Goal: Task Accomplishment & Management: Complete application form

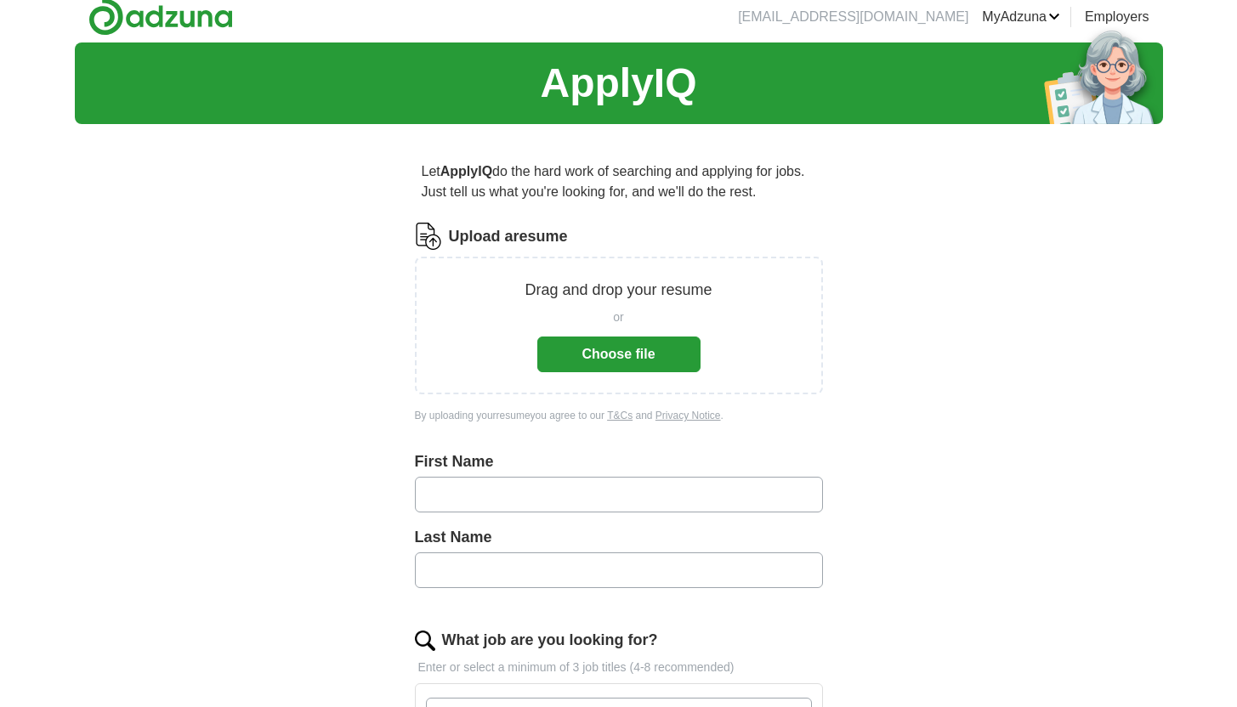
scroll to position [23, 0]
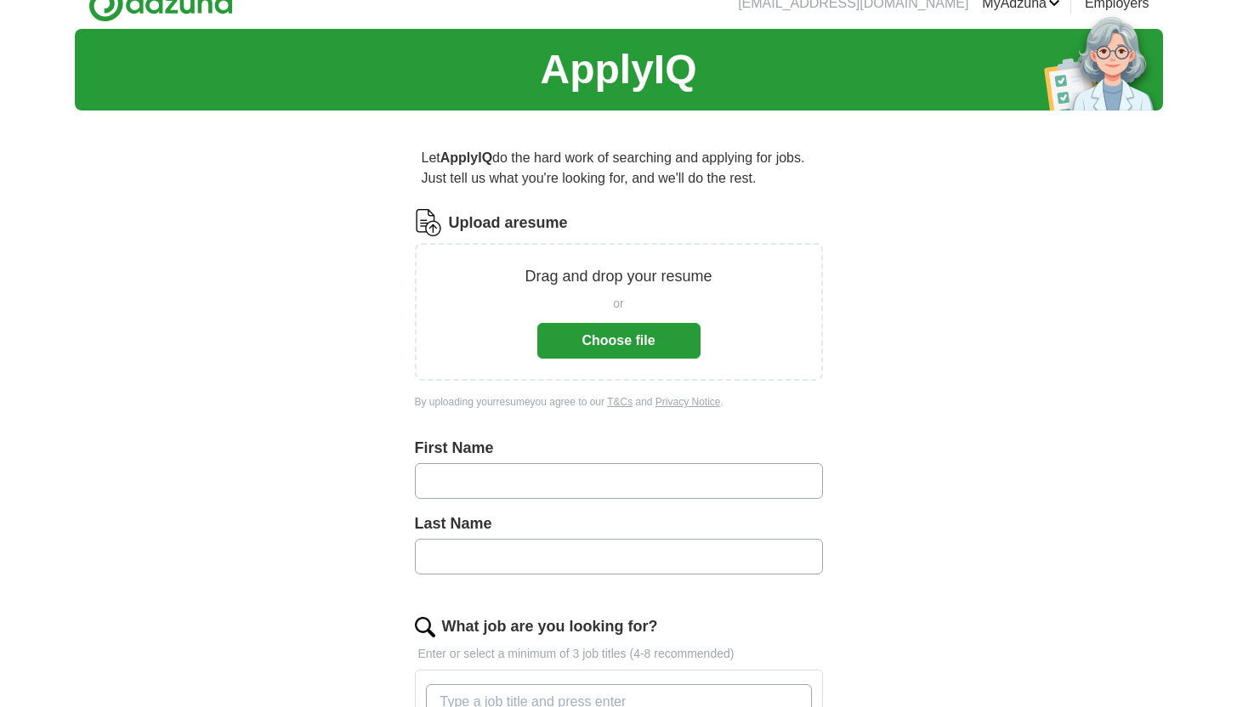
click at [586, 343] on button "Choose file" at bounding box center [618, 341] width 163 height 36
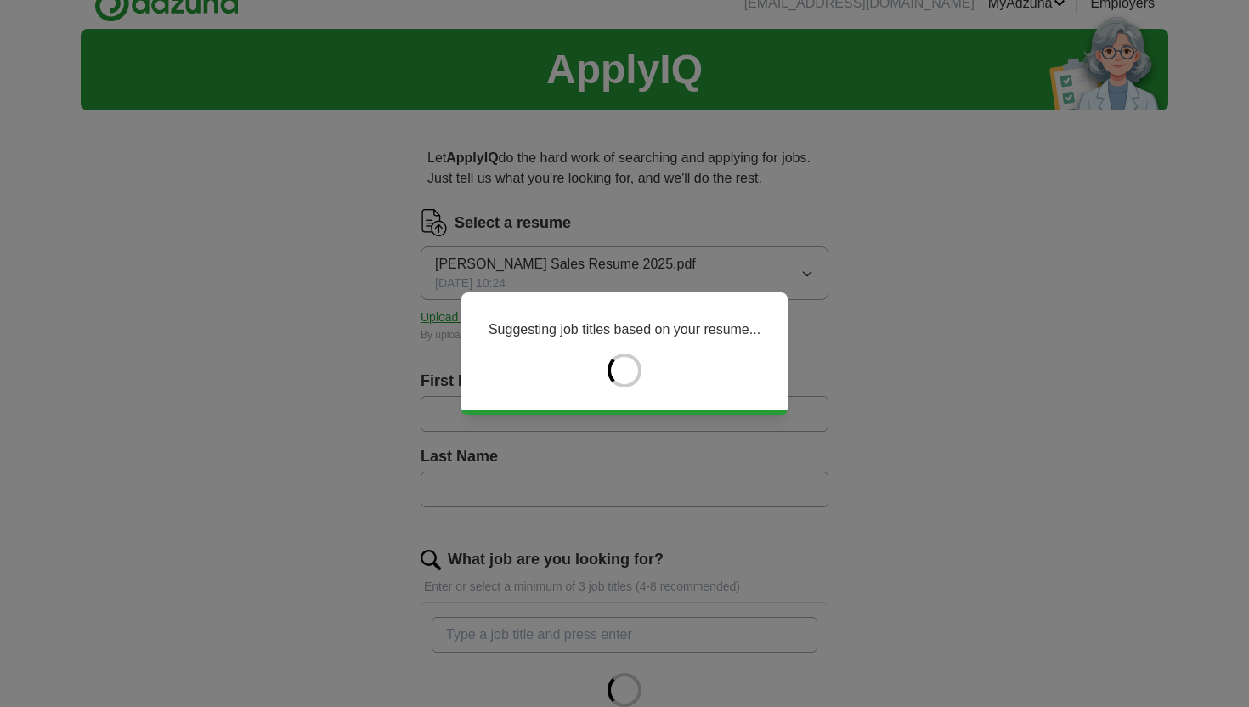
type input "********"
type input "******"
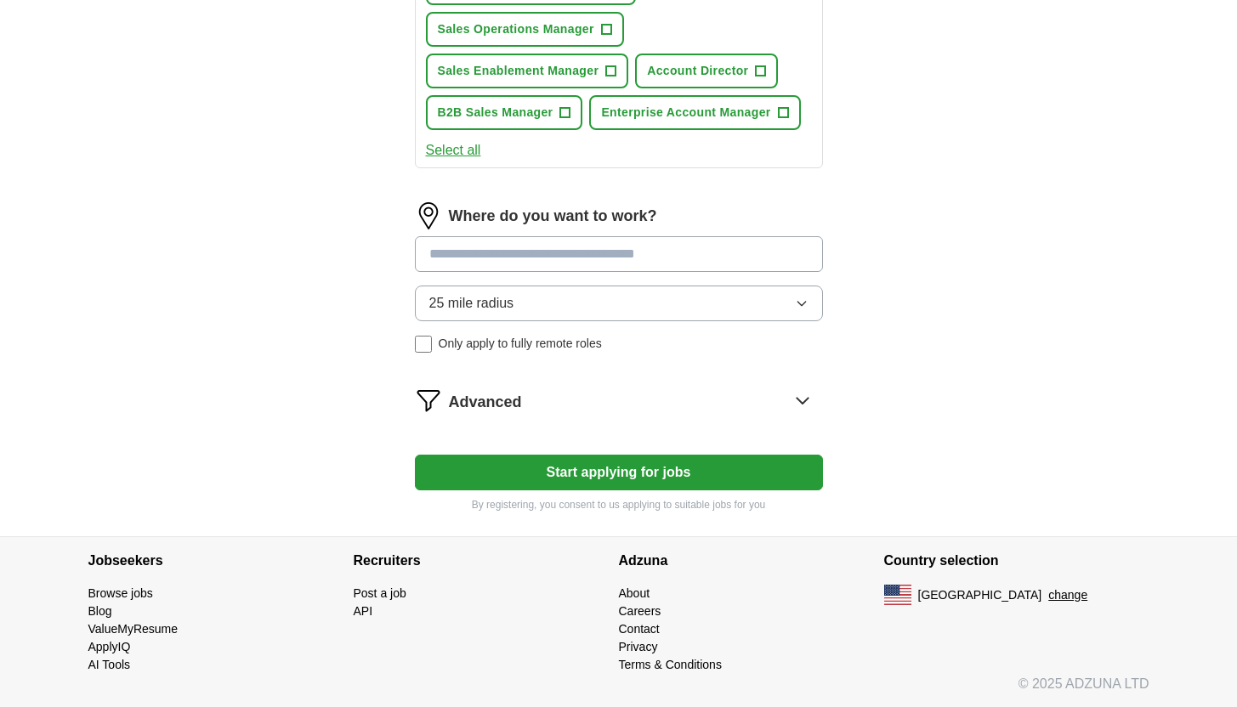
scroll to position [796, 0]
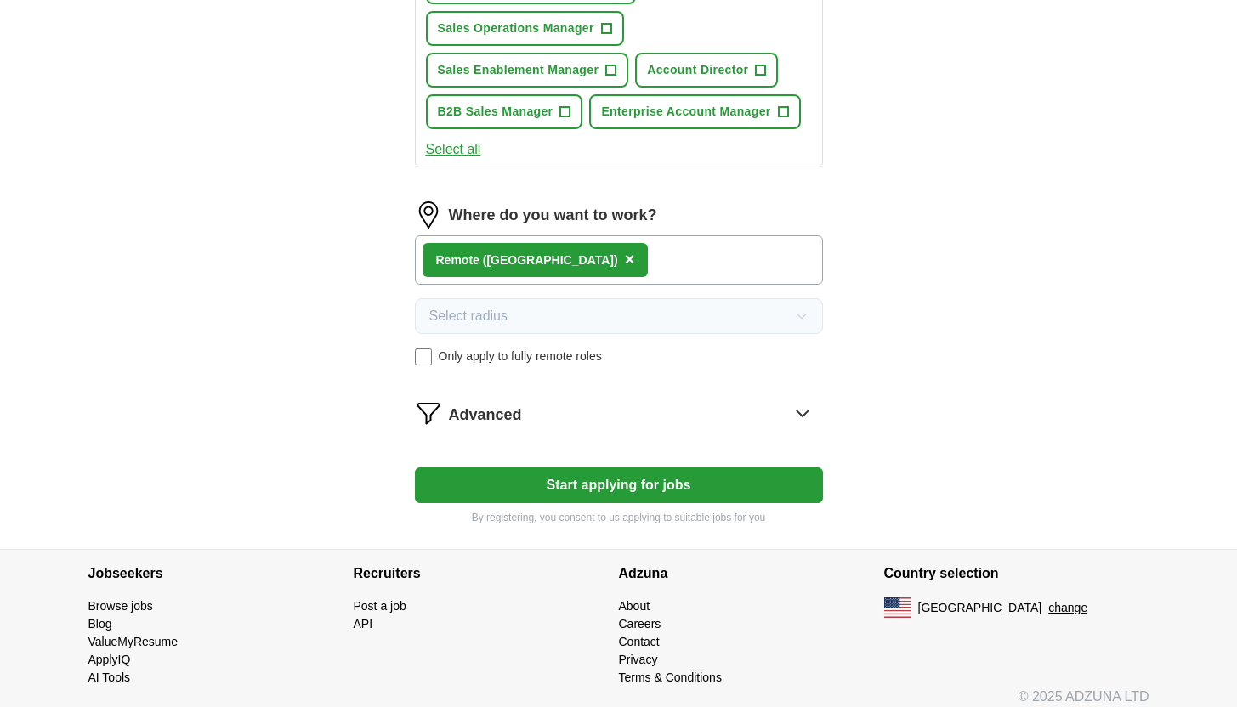
click at [571, 484] on button "Start applying for jobs" at bounding box center [619, 485] width 408 height 36
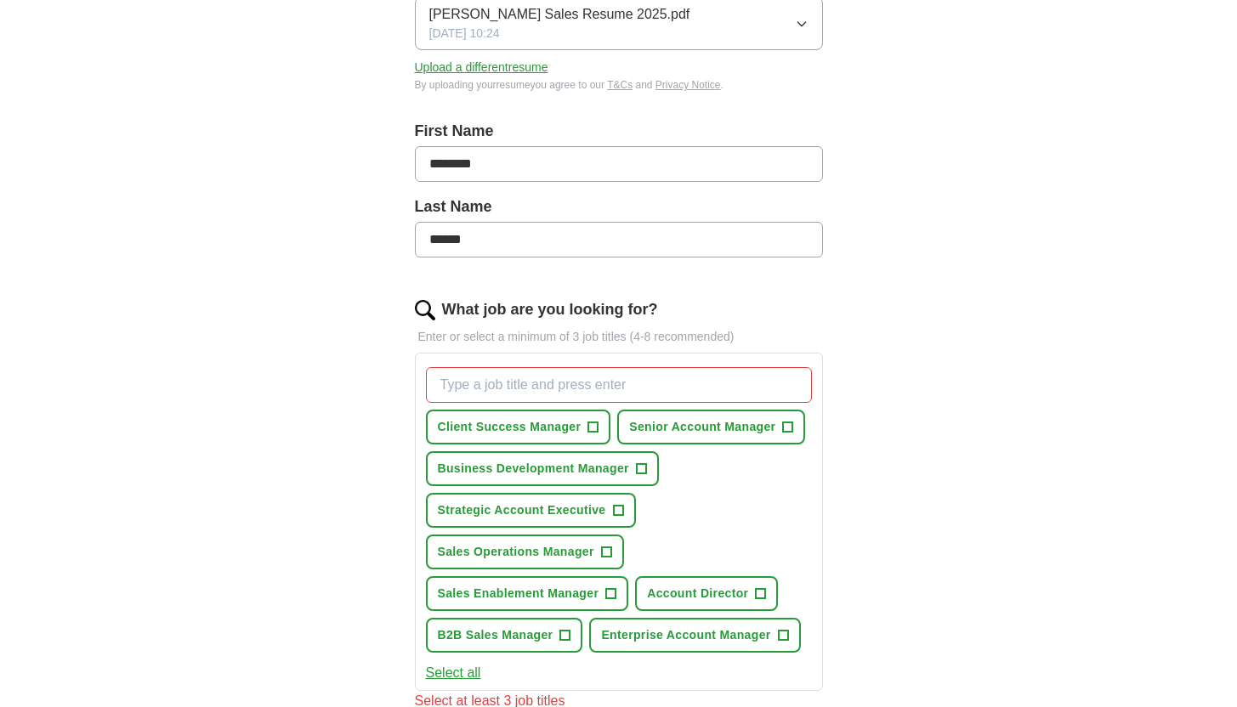
scroll to position [273, 0]
click at [601, 506] on span "Strategic Account Executive" at bounding box center [522, 510] width 168 height 18
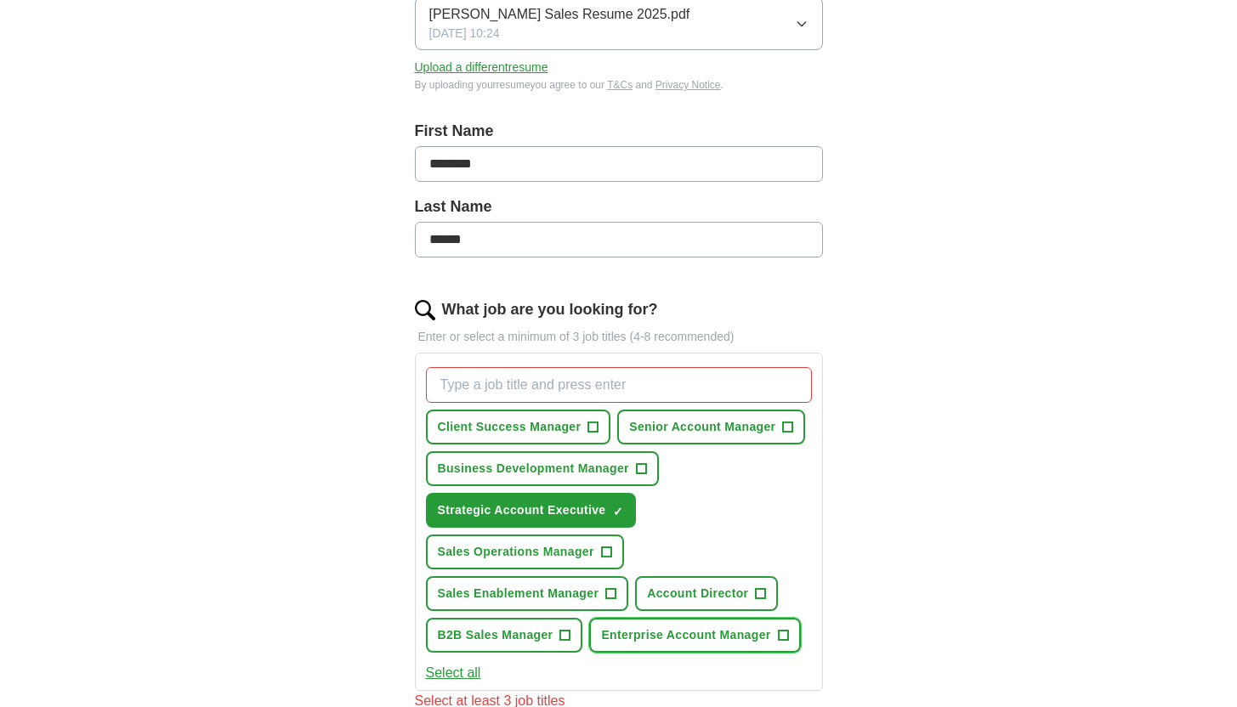
click at [735, 634] on span "Enterprise Account Manager" at bounding box center [685, 635] width 169 height 18
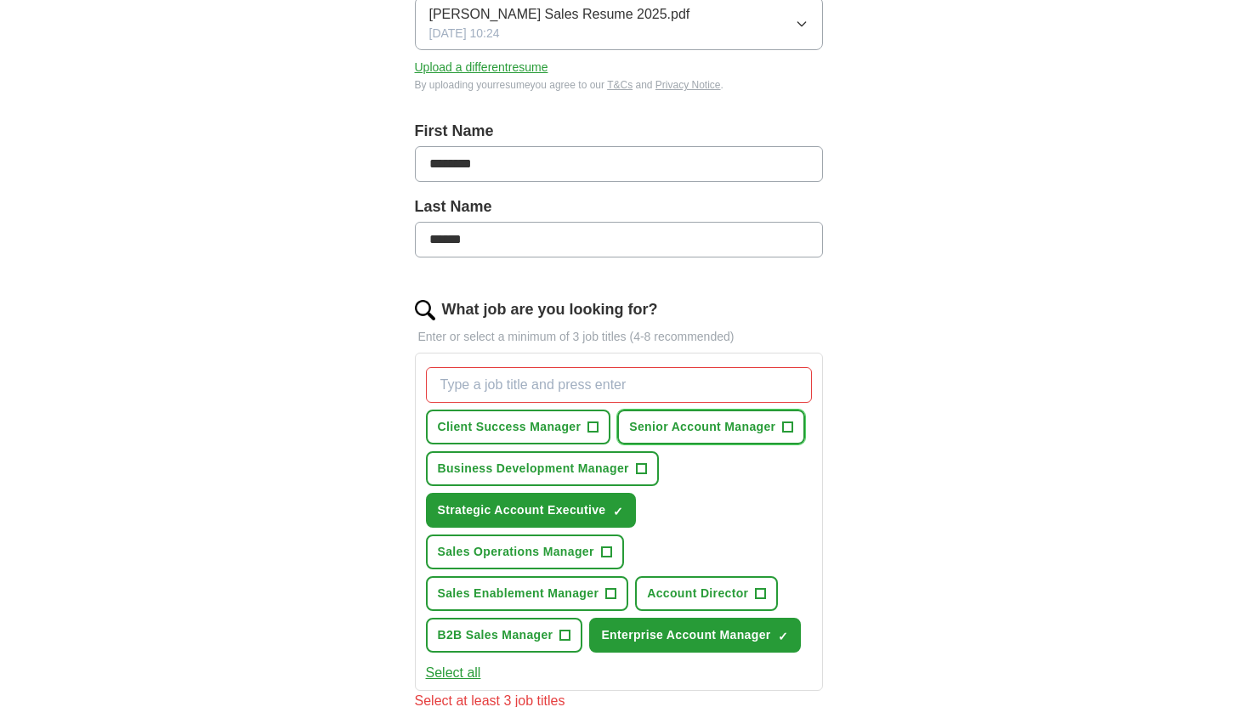
click at [703, 431] on span "Senior Account Manager" at bounding box center [702, 427] width 146 height 18
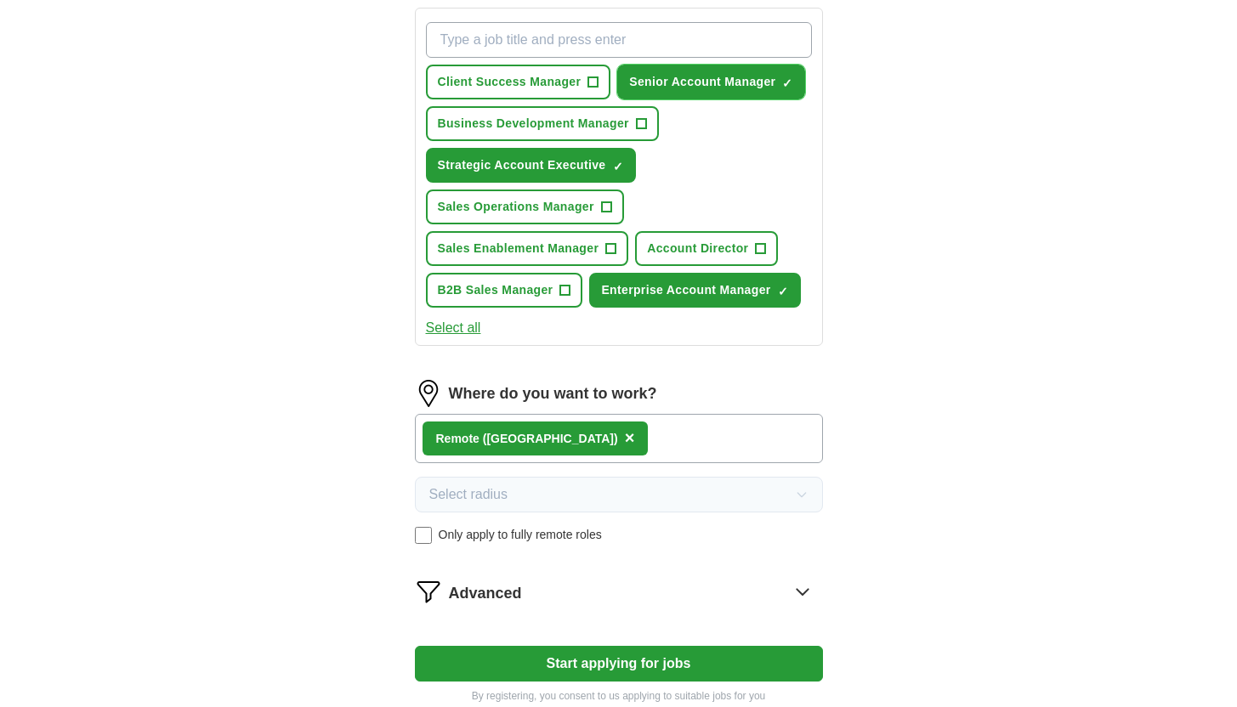
scroll to position [715, 0]
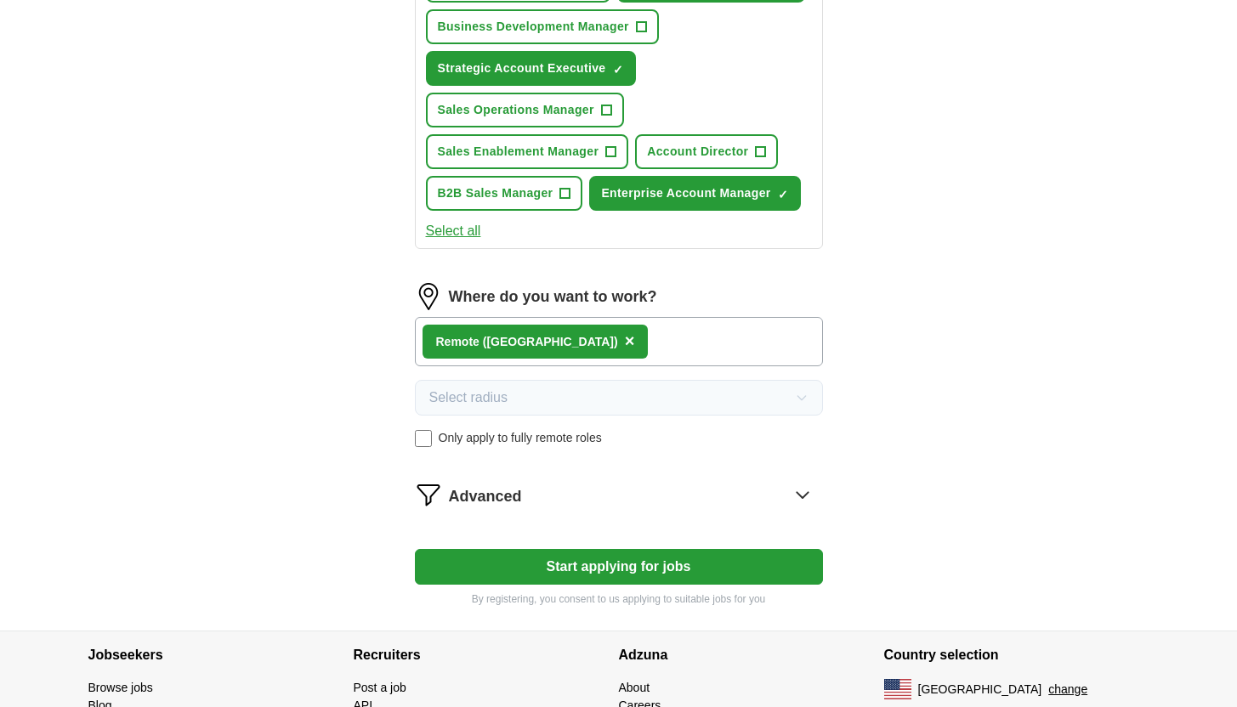
click at [579, 564] on button "Start applying for jobs" at bounding box center [619, 567] width 408 height 36
select select "**"
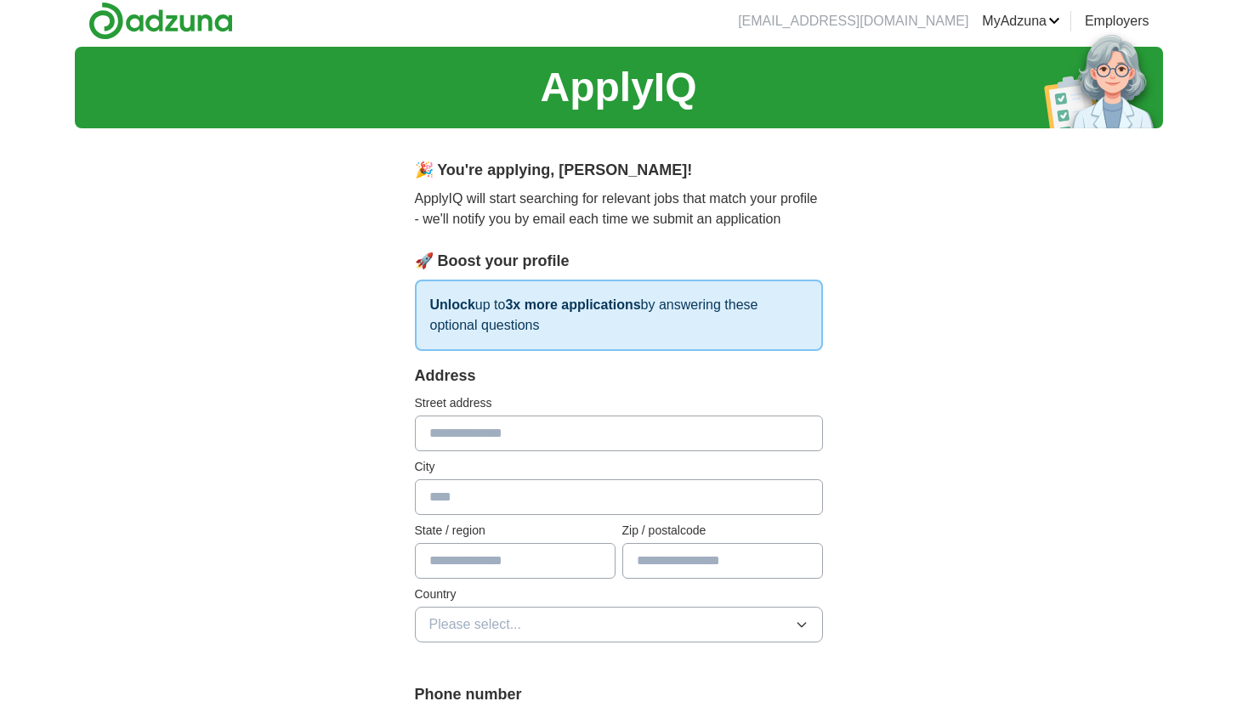
scroll to position [0, 0]
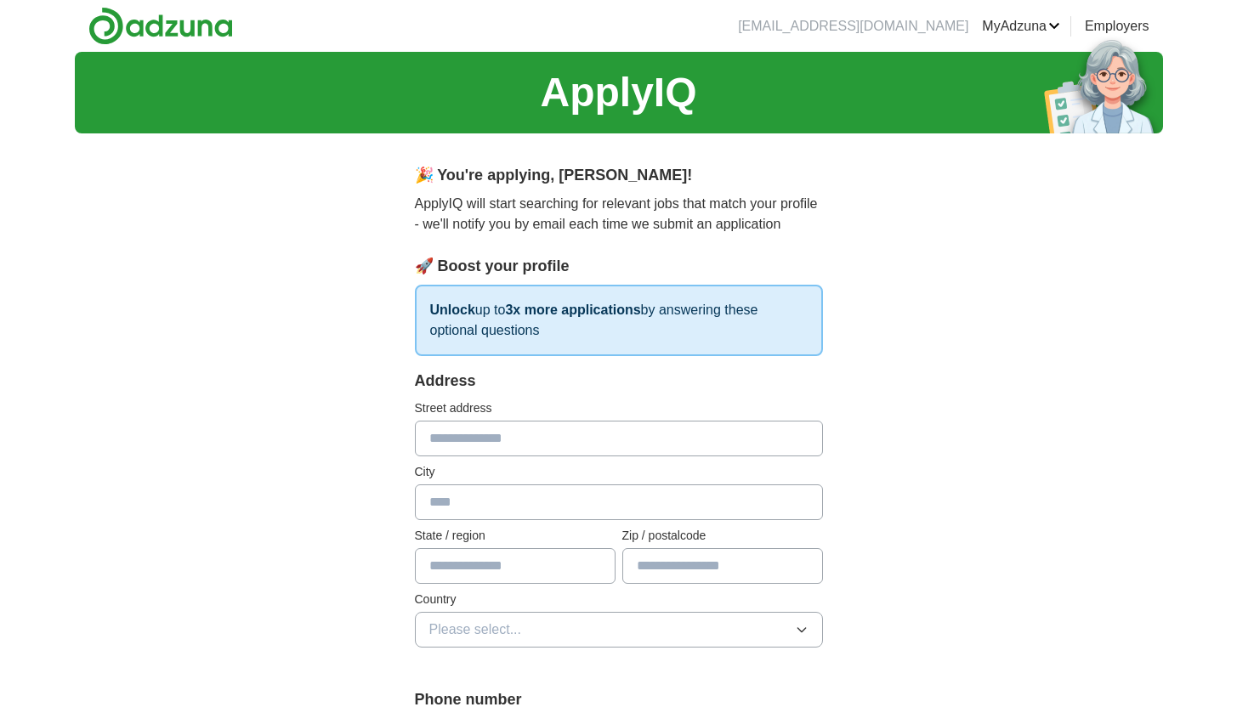
click at [529, 453] on input "text" at bounding box center [619, 439] width 408 height 36
type input "**********"
type input "******"
type input "**"
type input "*****"
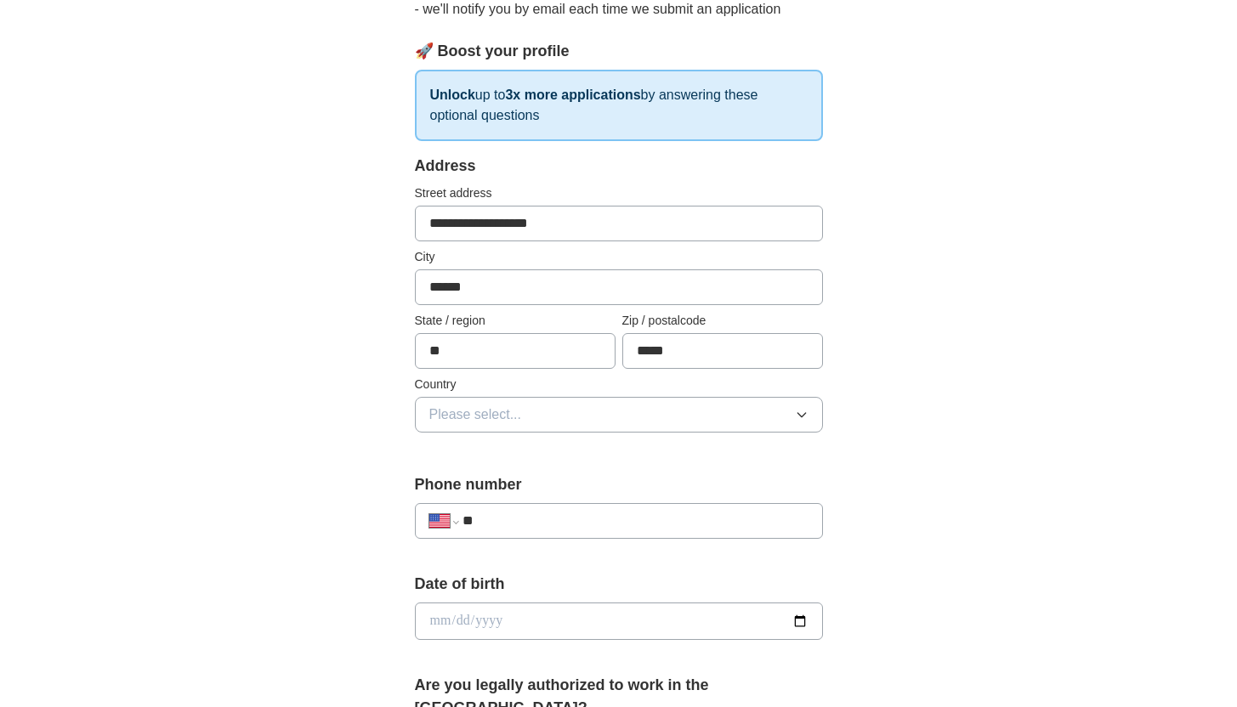
scroll to position [218, 0]
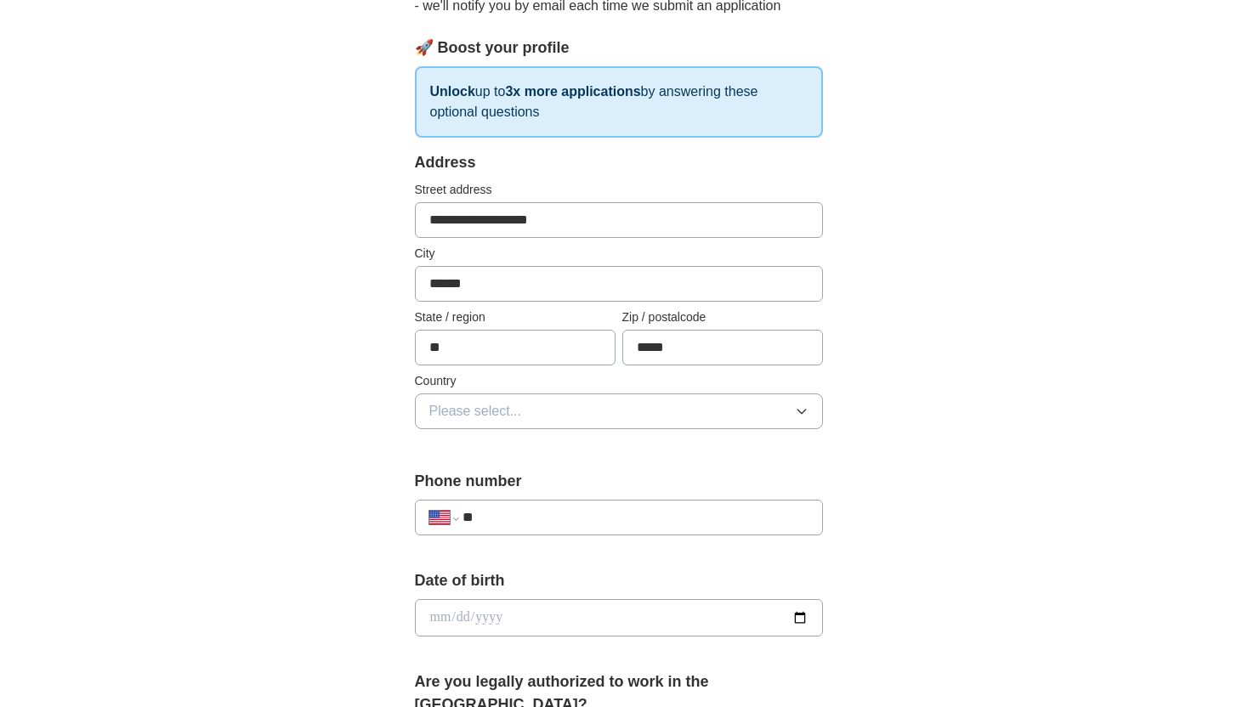
click at [449, 433] on div "**********" at bounding box center [619, 300] width 408 height 298
click at [449, 426] on button "Please select..." at bounding box center [619, 411] width 408 height 36
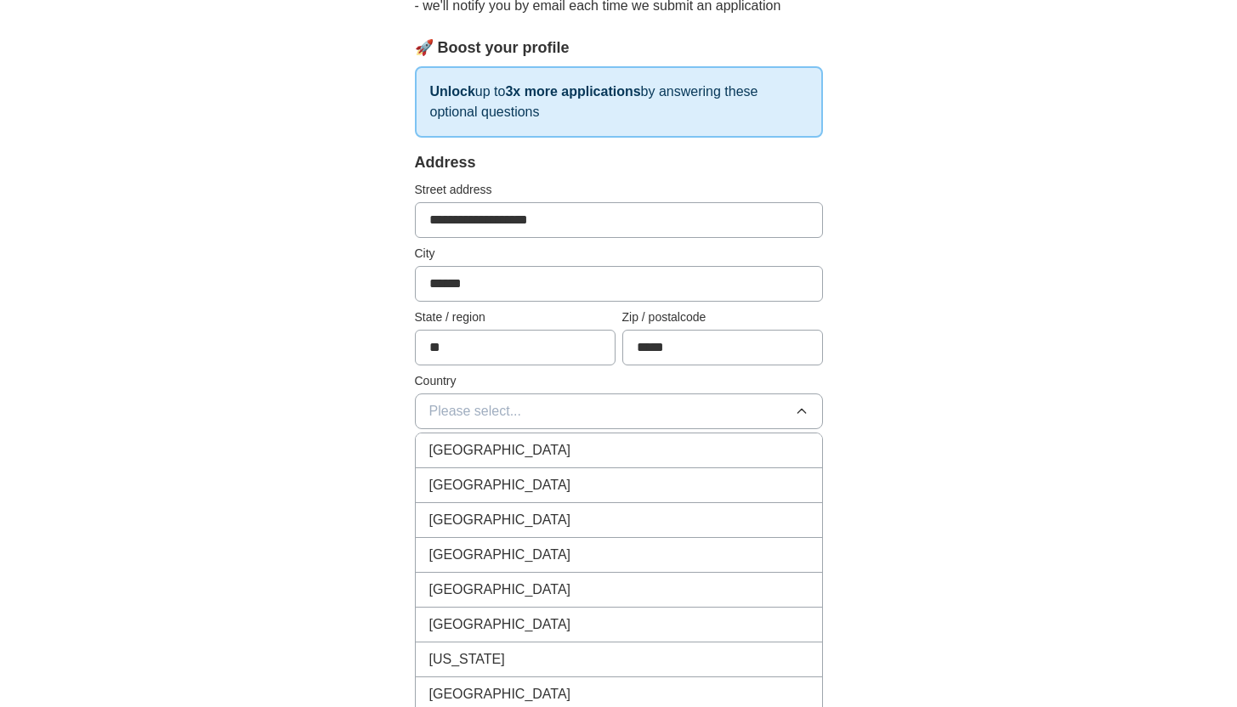
click at [469, 482] on span "[GEOGRAPHIC_DATA]" at bounding box center [500, 485] width 142 height 20
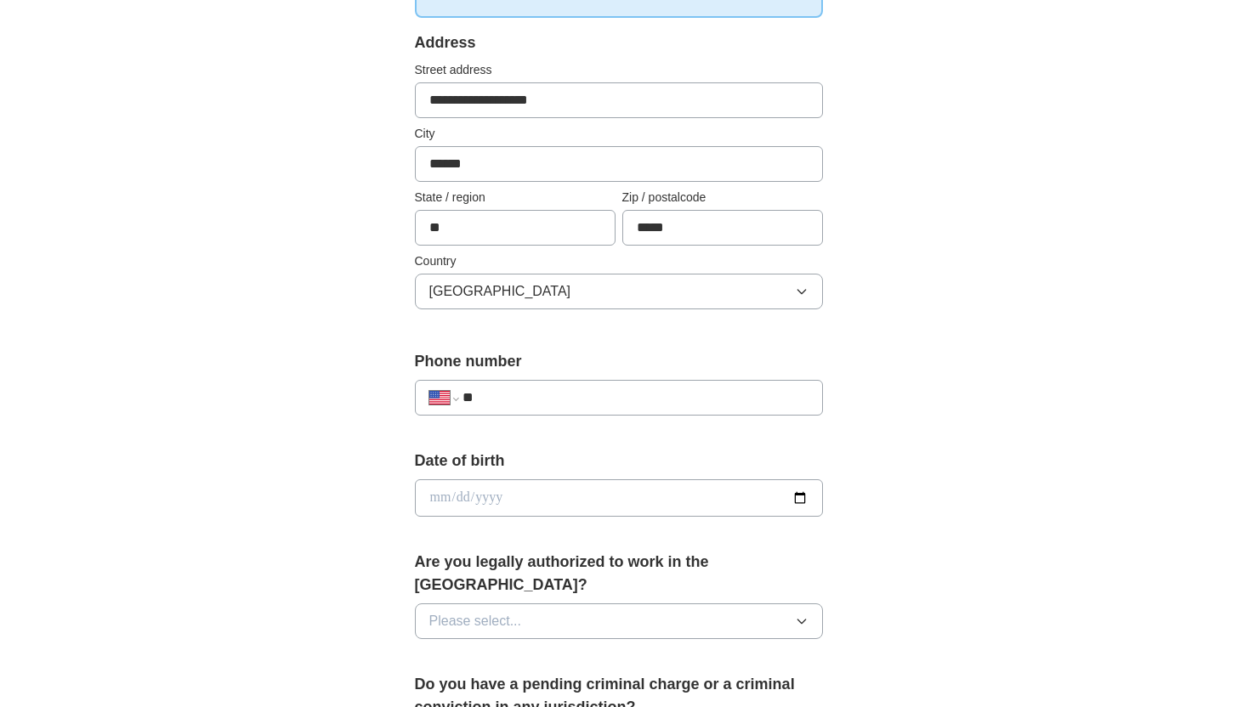
scroll to position [342, 0]
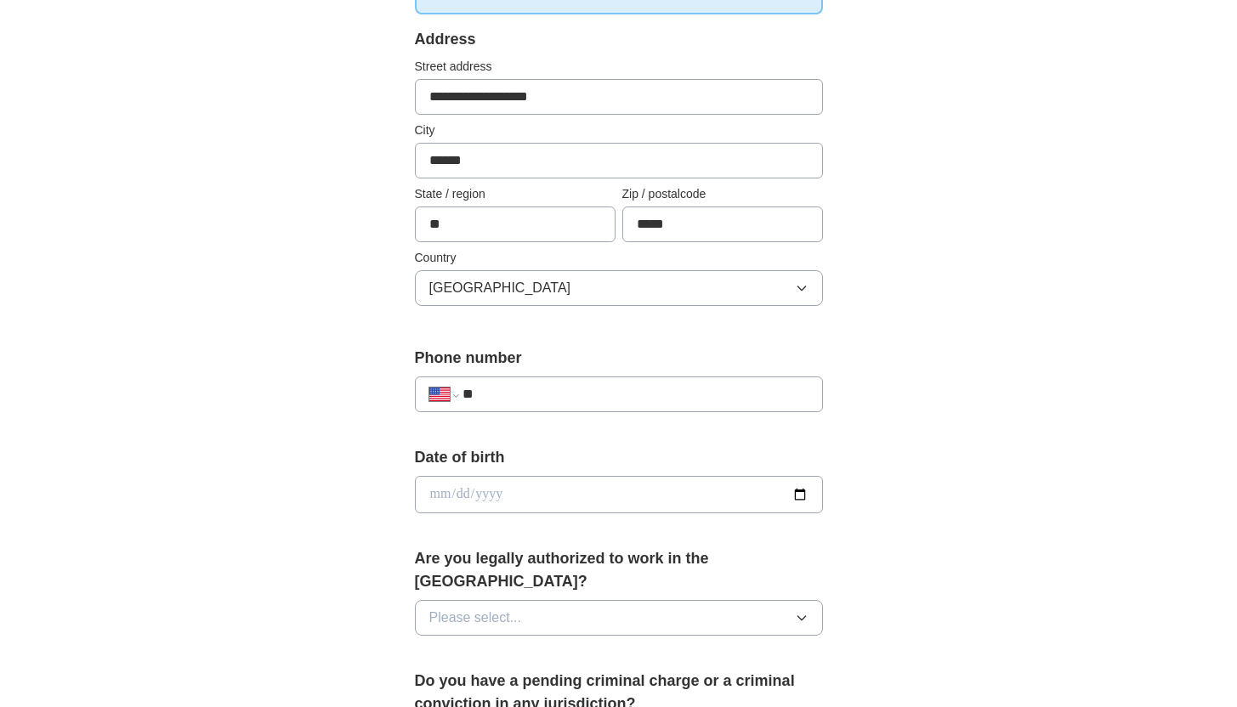
click at [455, 478] on input "date" at bounding box center [619, 494] width 408 height 37
drag, startPoint x: 505, startPoint y: 511, endPoint x: 541, endPoint y: 489, distance: 42.0
click at [506, 510] on input "date" at bounding box center [619, 494] width 408 height 37
click at [797, 498] on input "date" at bounding box center [619, 494] width 408 height 37
type input "**********"
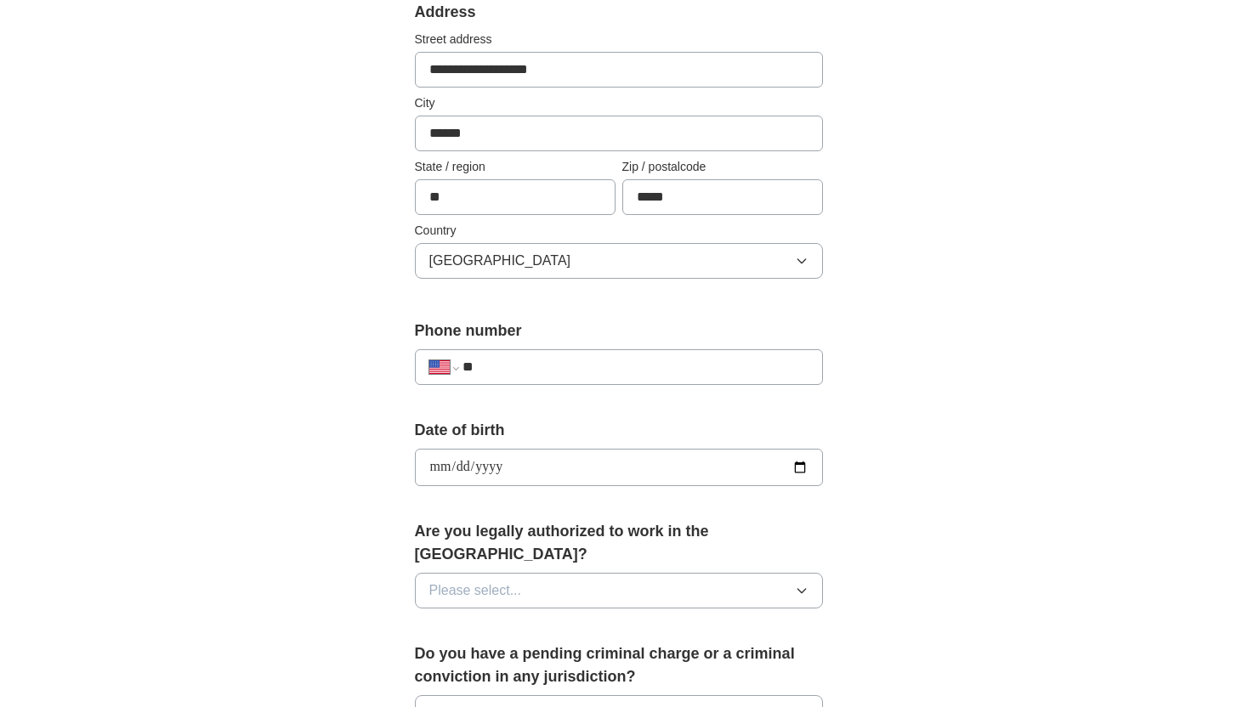
scroll to position [369, 0]
click at [539, 573] on button "Please select..." at bounding box center [619, 591] width 408 height 36
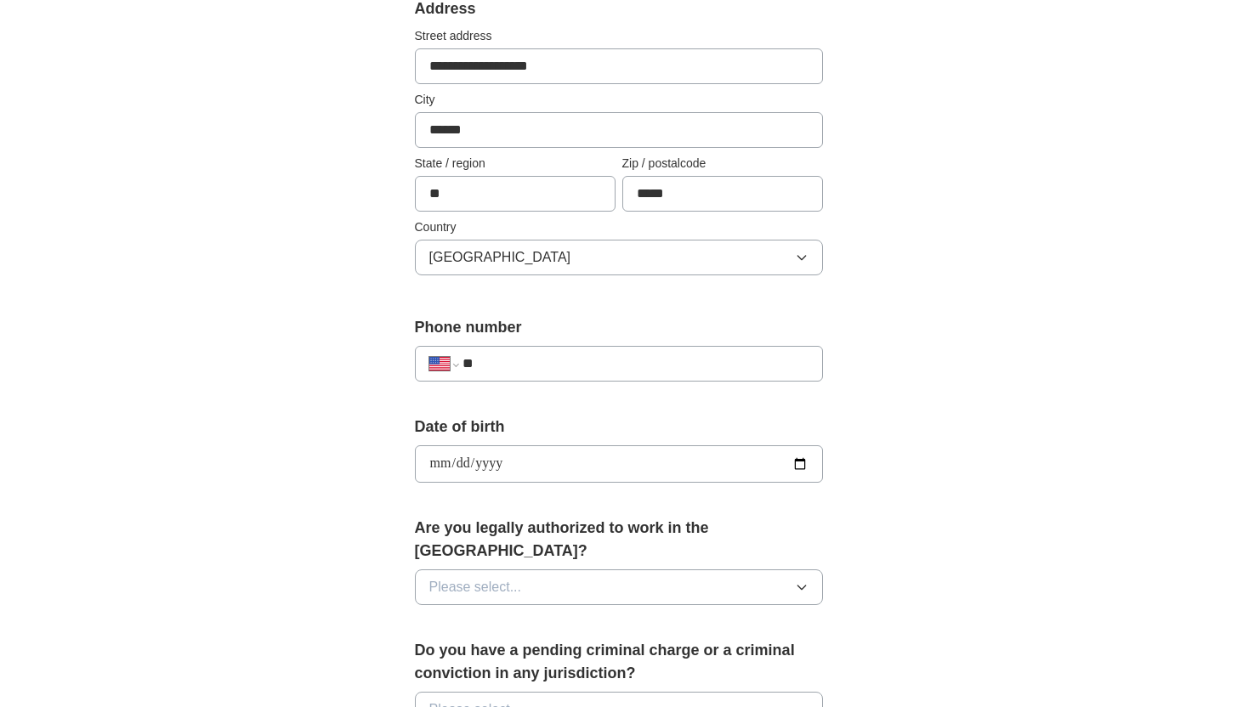
click at [495, 577] on span "Please select..." at bounding box center [475, 587] width 93 height 20
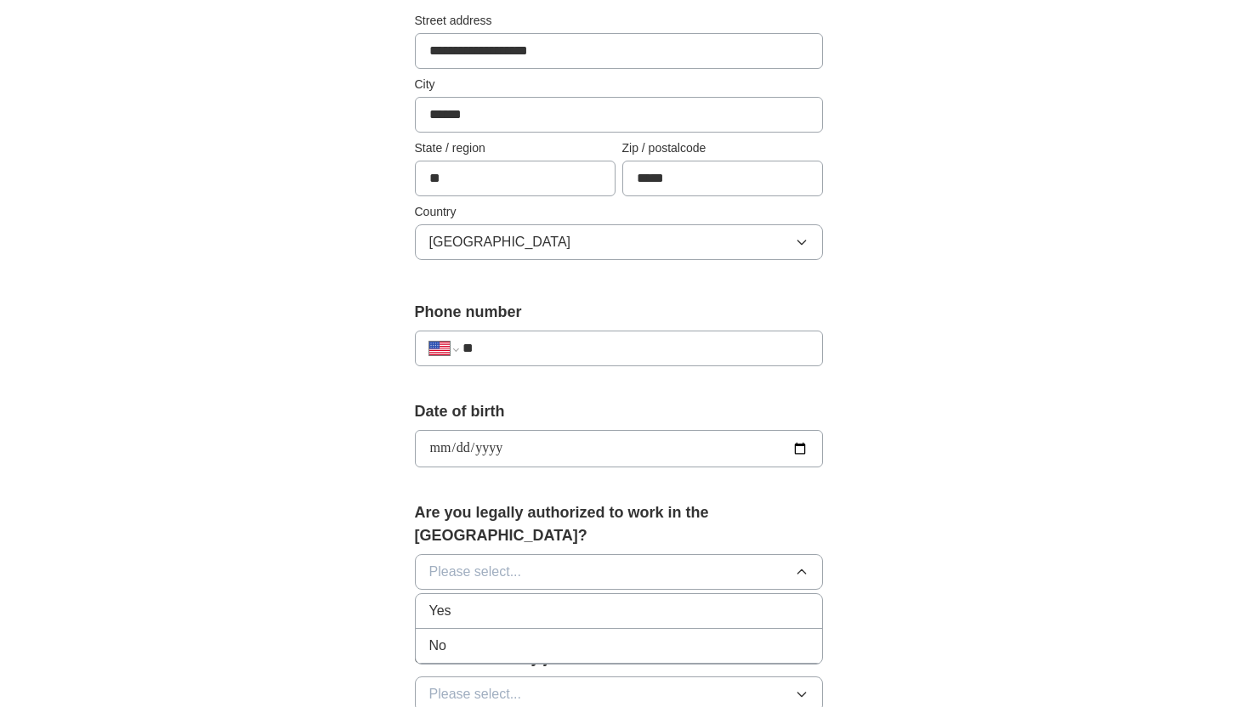
scroll to position [389, 0]
click at [470, 599] on div "Yes" at bounding box center [618, 609] width 379 height 20
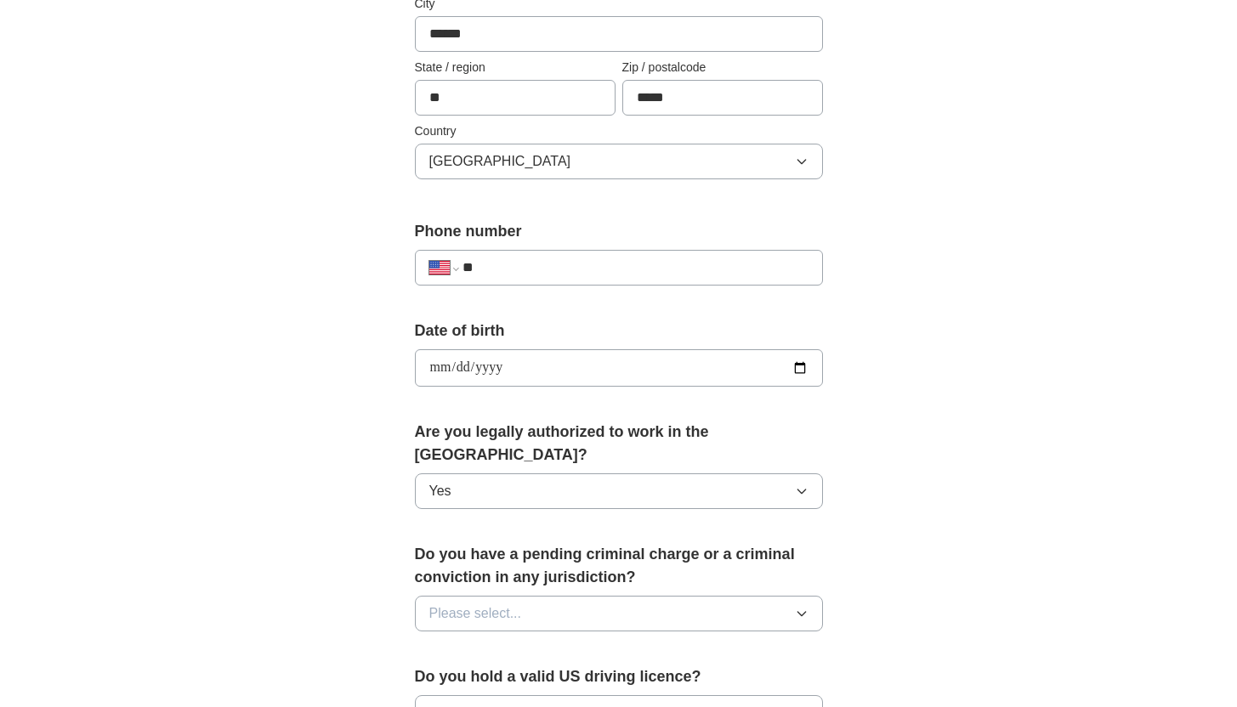
scroll to position [689, 0]
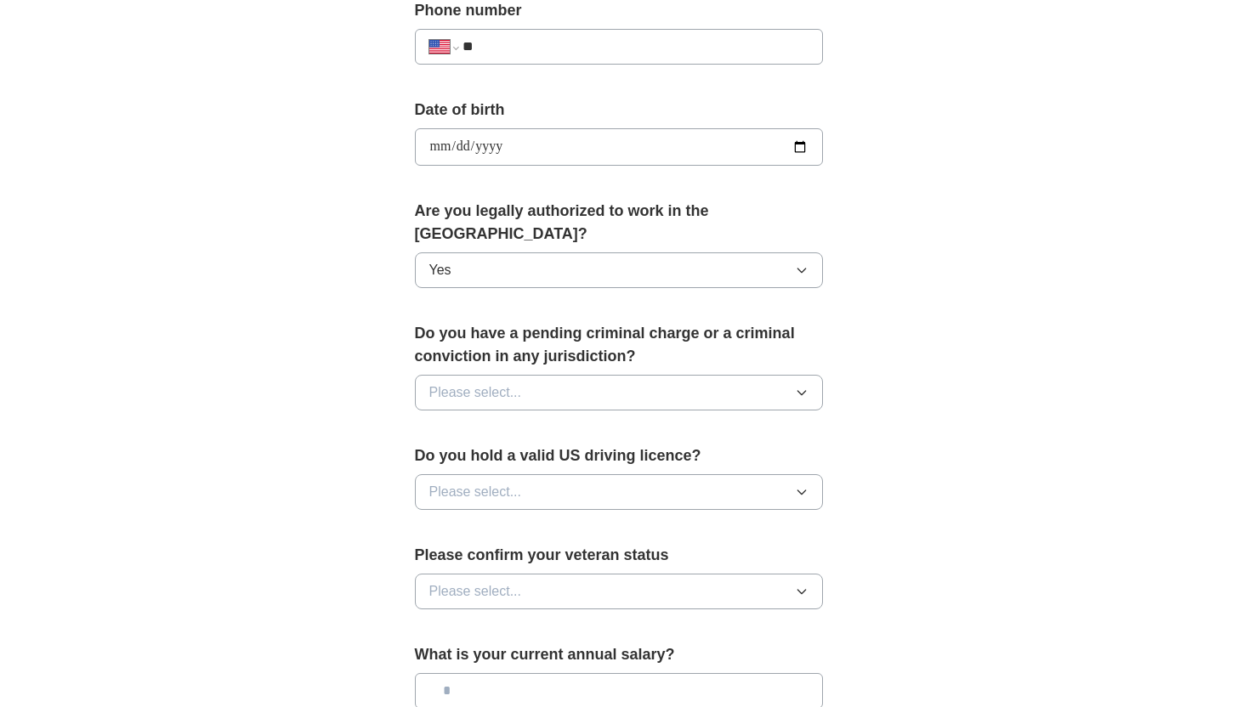
click at [461, 382] on span "Please select..." at bounding box center [475, 392] width 93 height 20
click at [459, 456] on div "No" at bounding box center [618, 466] width 379 height 20
click at [461, 474] on button "Please select..." at bounding box center [619, 492] width 408 height 36
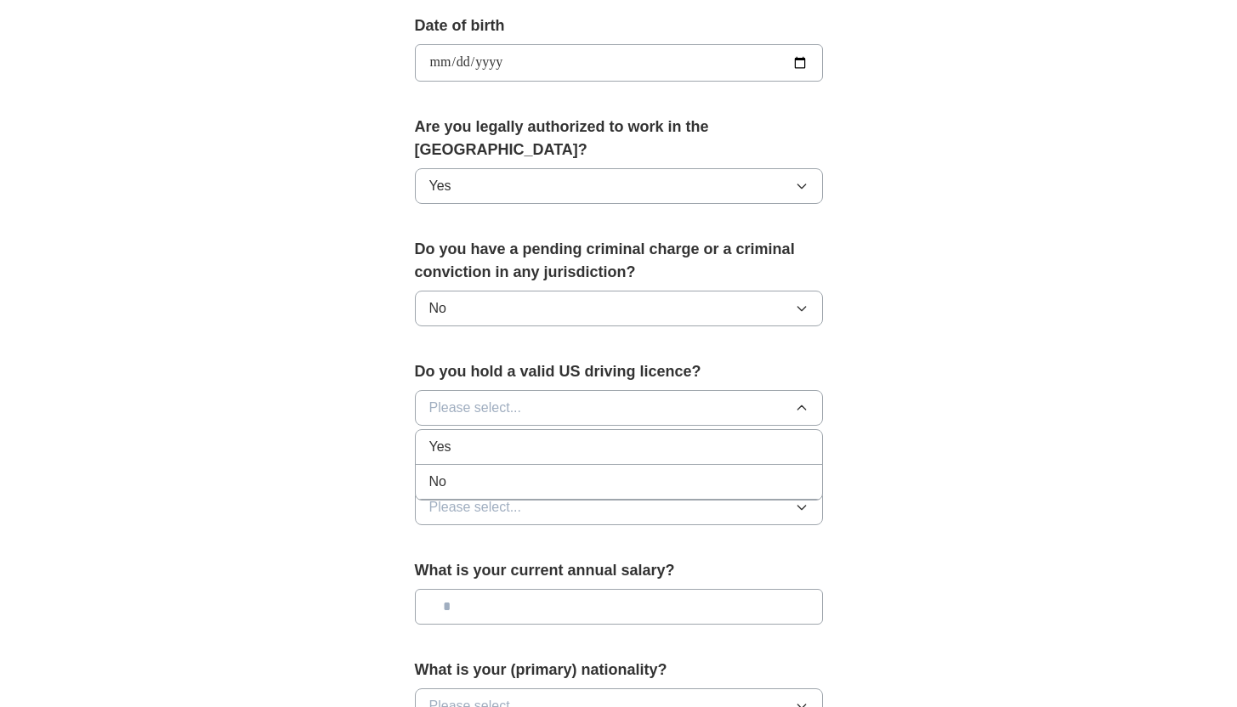
scroll to position [788, 0]
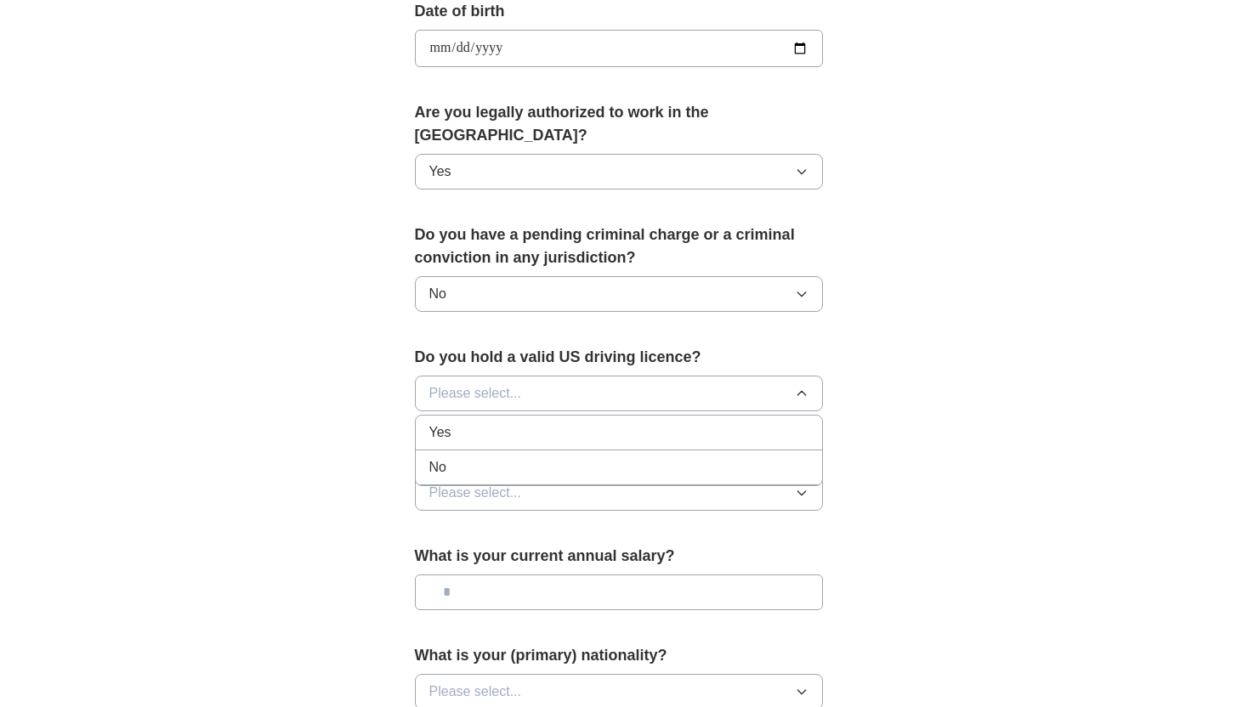
click at [451, 422] on li "Yes" at bounding box center [619, 433] width 406 height 35
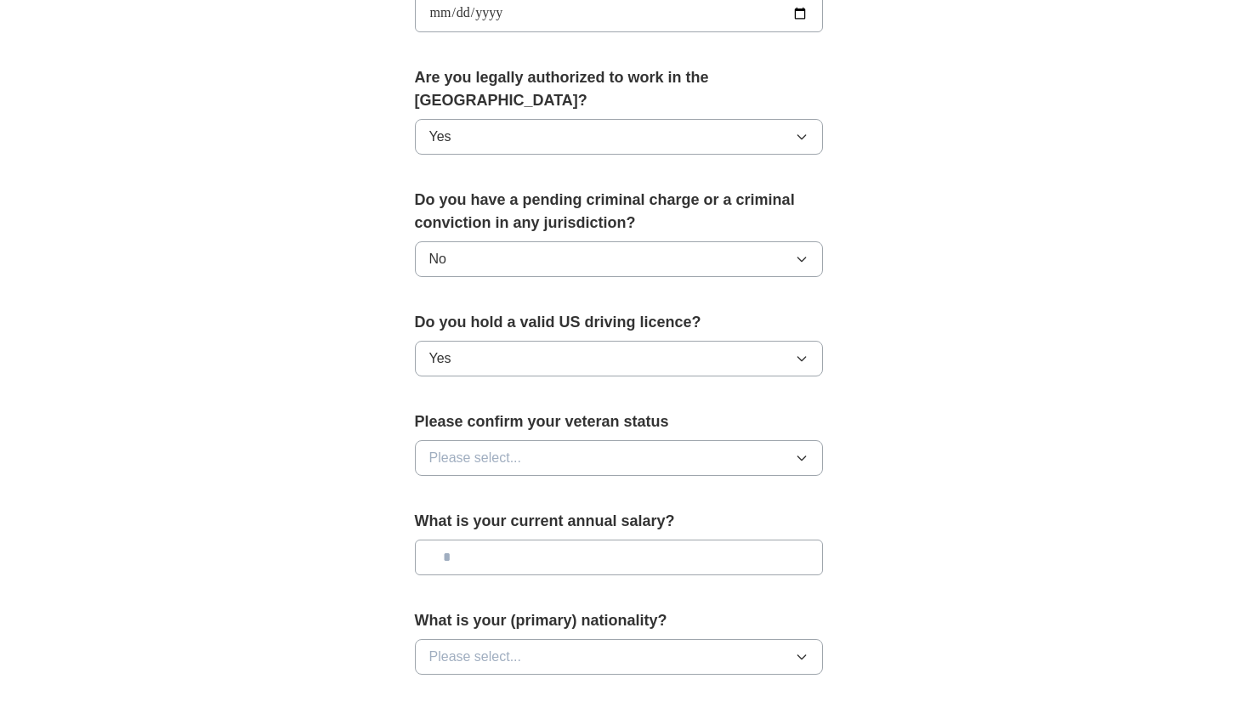
scroll to position [914, 0]
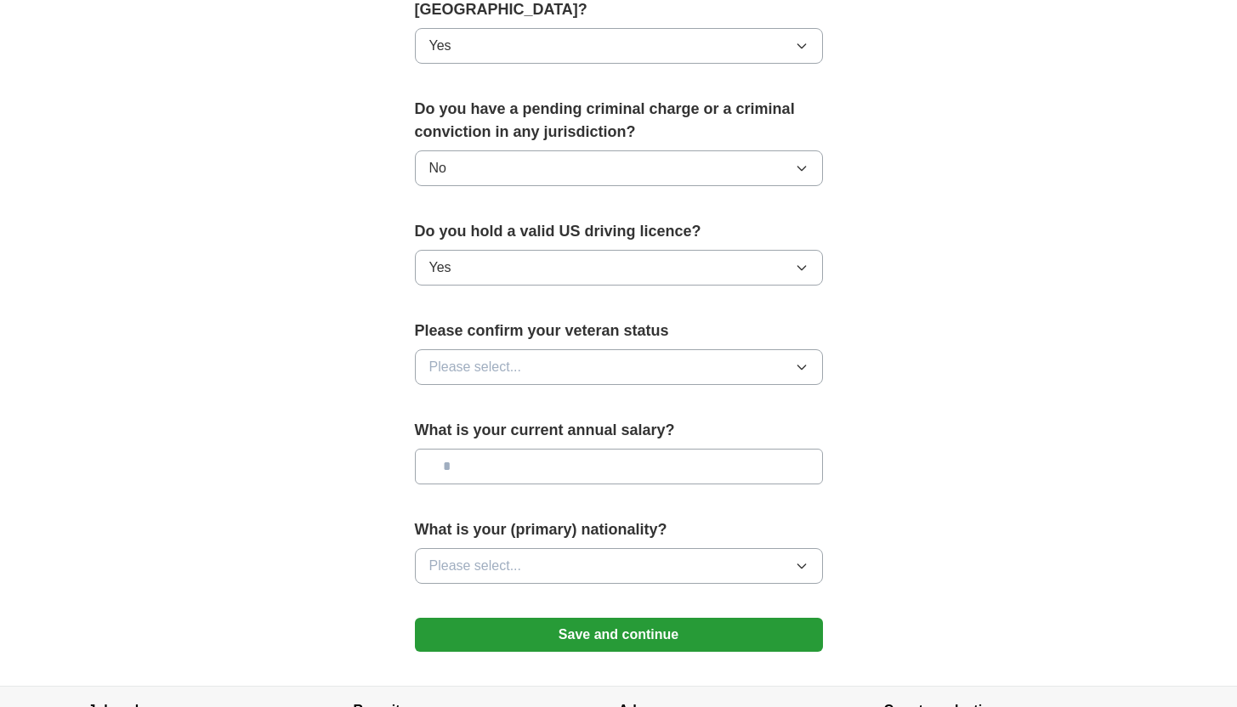
click at [479, 357] on span "Please select..." at bounding box center [475, 367] width 93 height 20
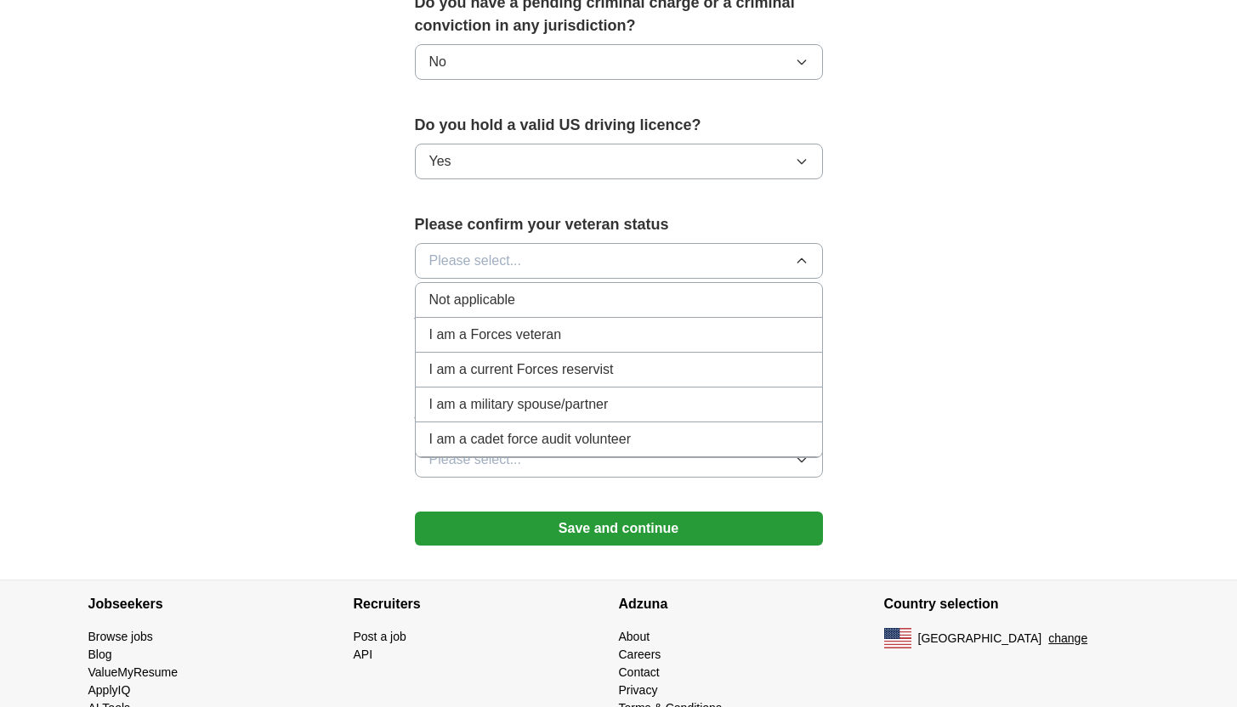
scroll to position [1026, 0]
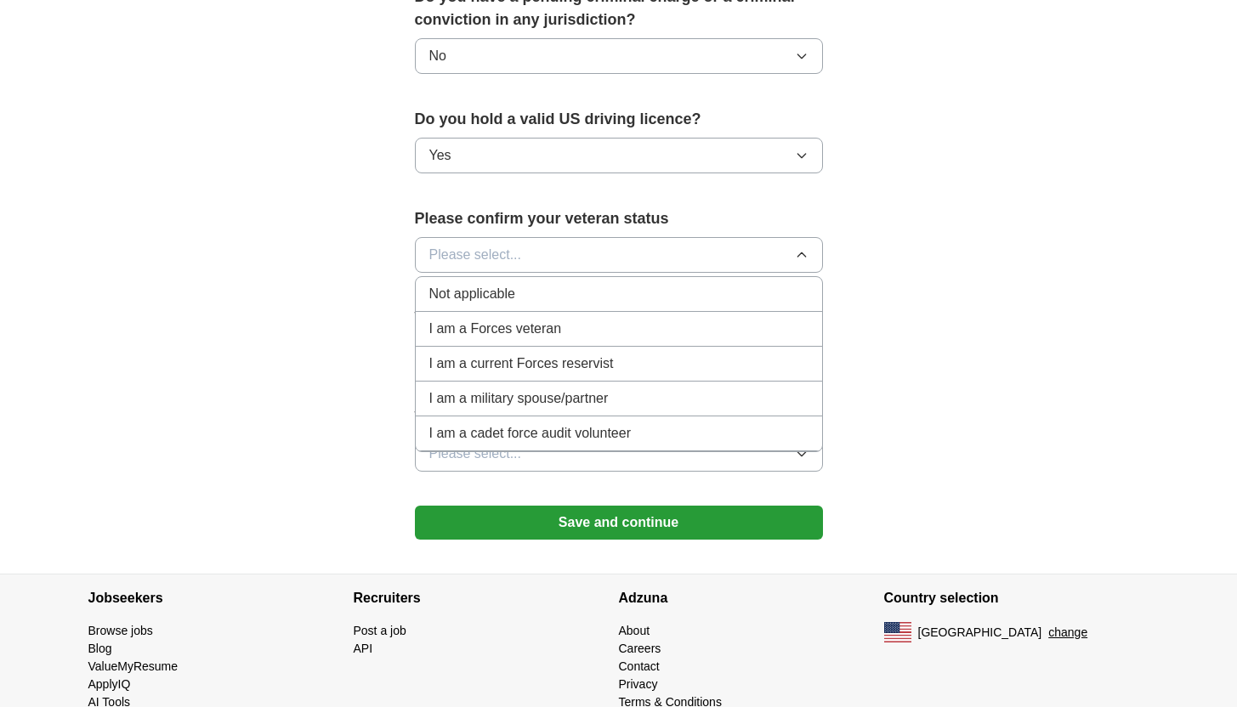
click at [450, 284] on span "Not applicable" at bounding box center [472, 294] width 86 height 20
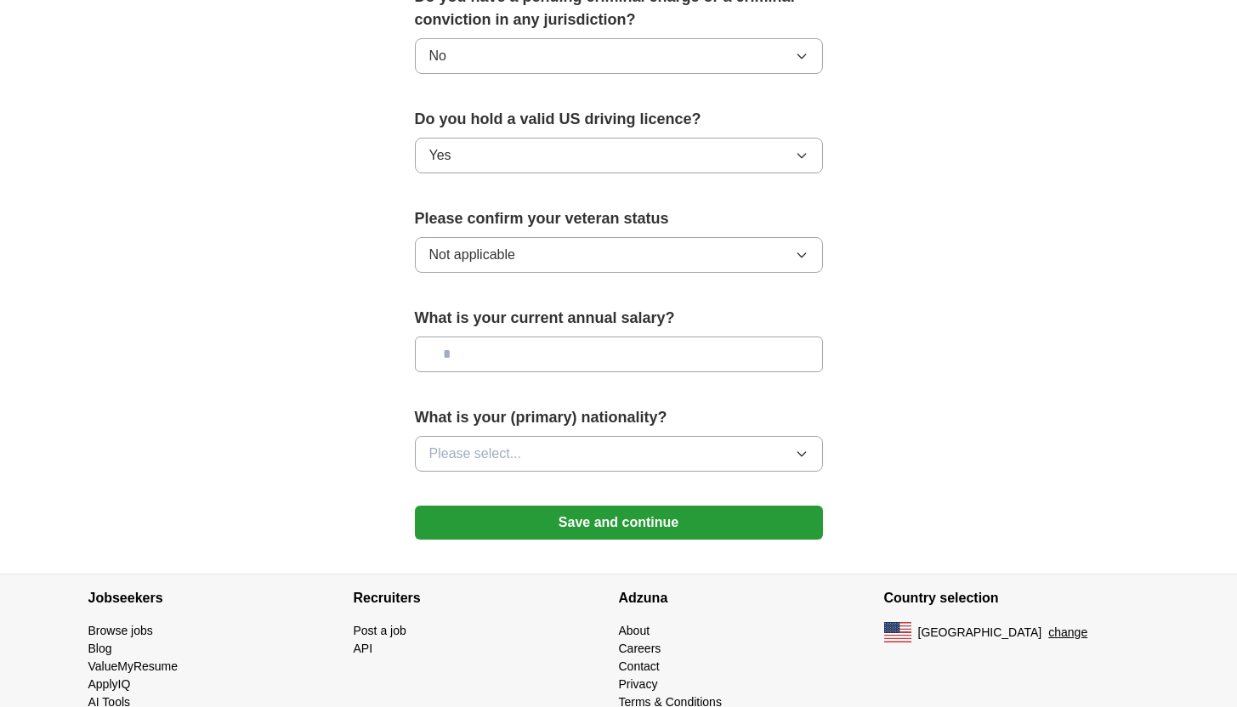
click at [471, 337] on input "text" at bounding box center [619, 355] width 408 height 36
type input "********"
click at [494, 444] on span "Please select..." at bounding box center [475, 454] width 93 height 20
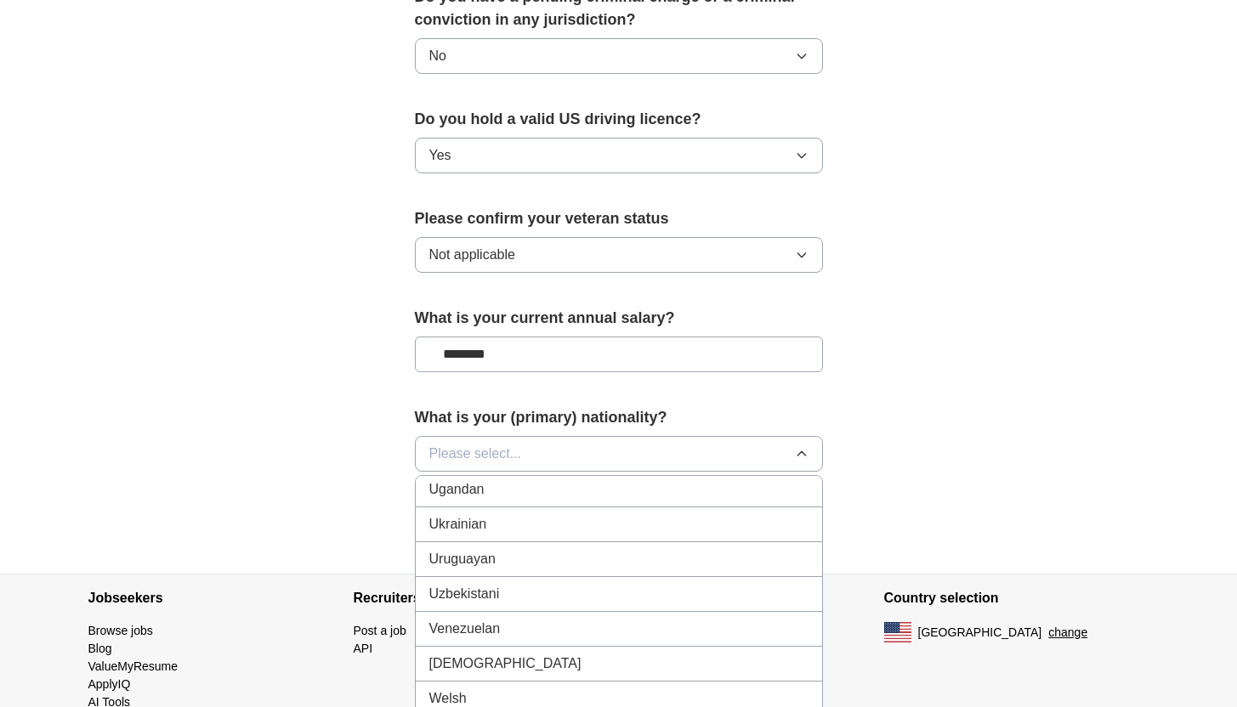
scroll to position [6387, 0]
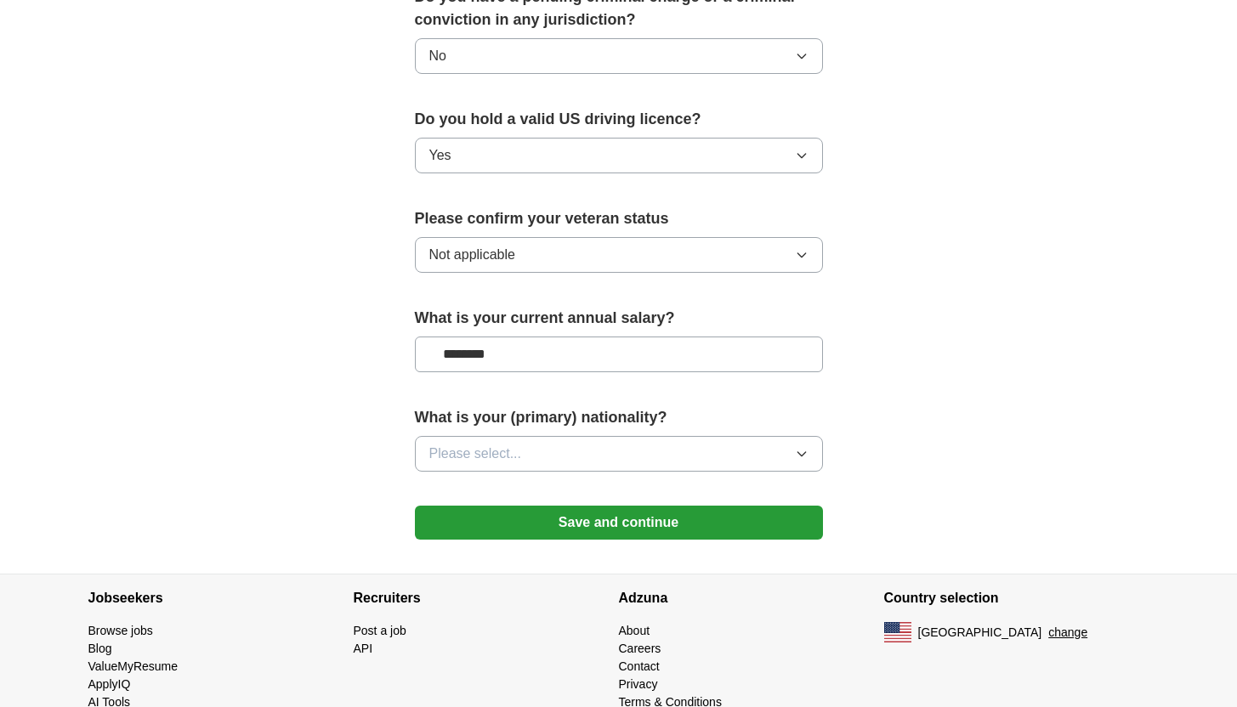
click at [491, 442] on button "Please select..." at bounding box center [619, 454] width 408 height 36
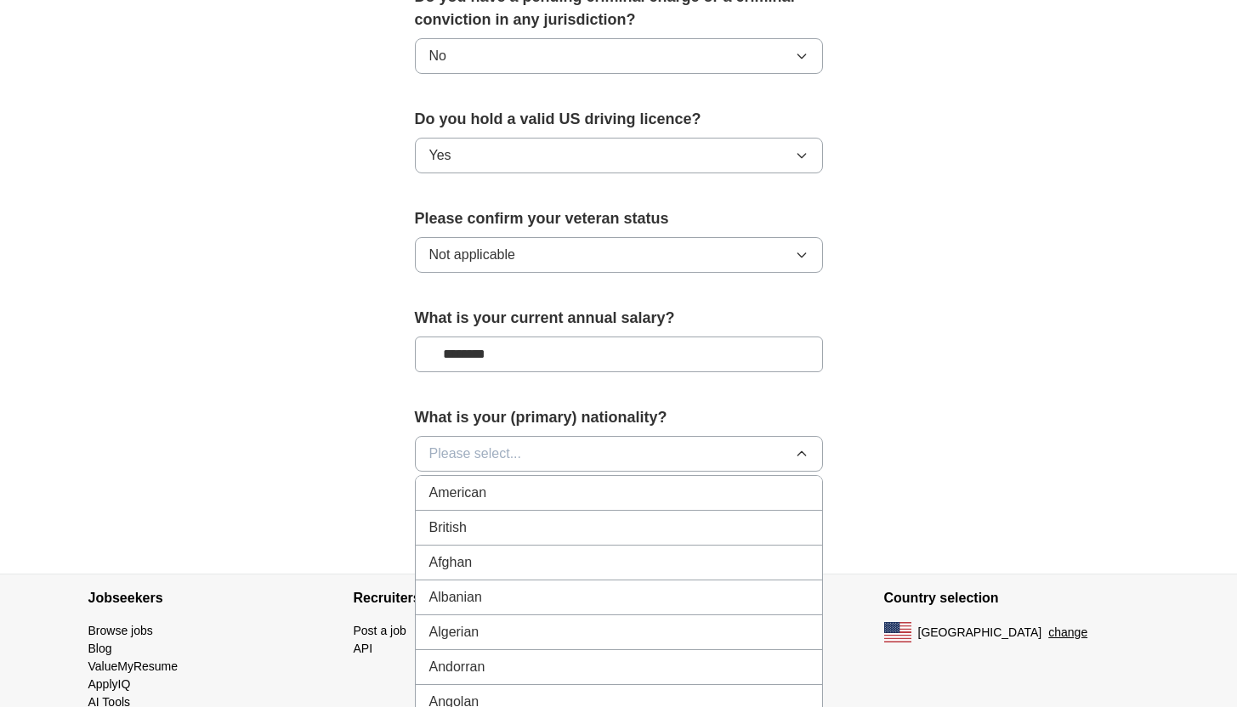
scroll to position [3, 0]
click at [485, 479] on span "American" at bounding box center [458, 489] width 58 height 20
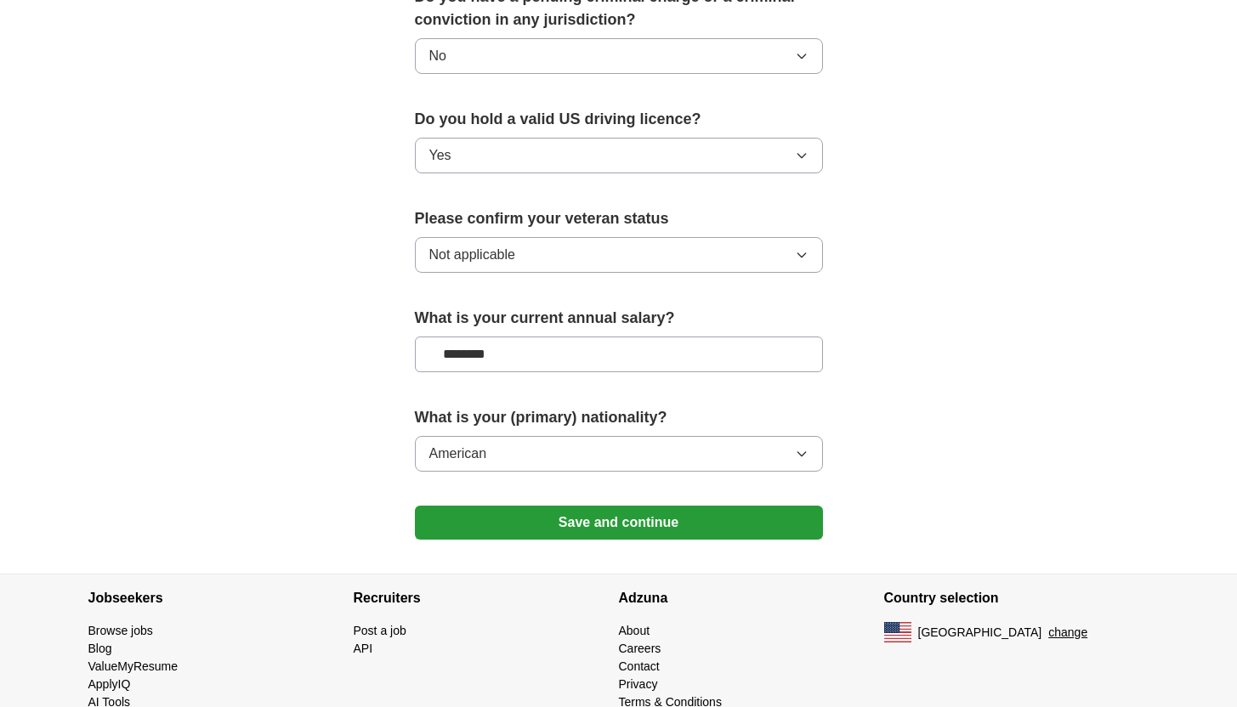
click at [497, 512] on button "Save and continue" at bounding box center [619, 523] width 408 height 34
